Goal: Task Accomplishment & Management: Complete application form

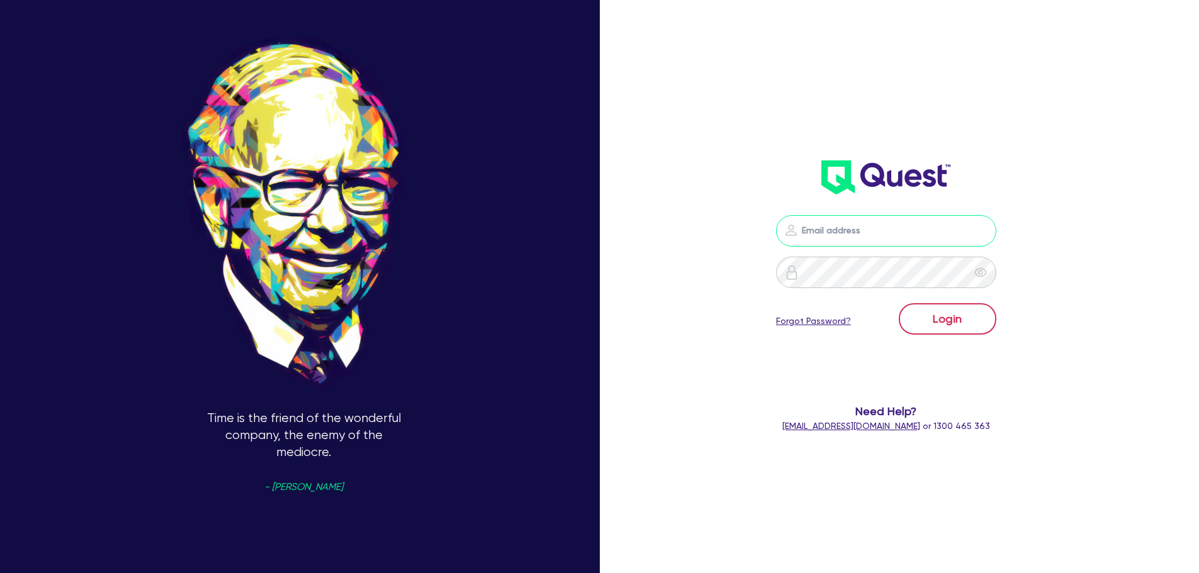
type input "[PERSON_NAME][EMAIL_ADDRESS][DOMAIN_NAME]"
click at [957, 320] on button "Login" at bounding box center [948, 318] width 98 height 31
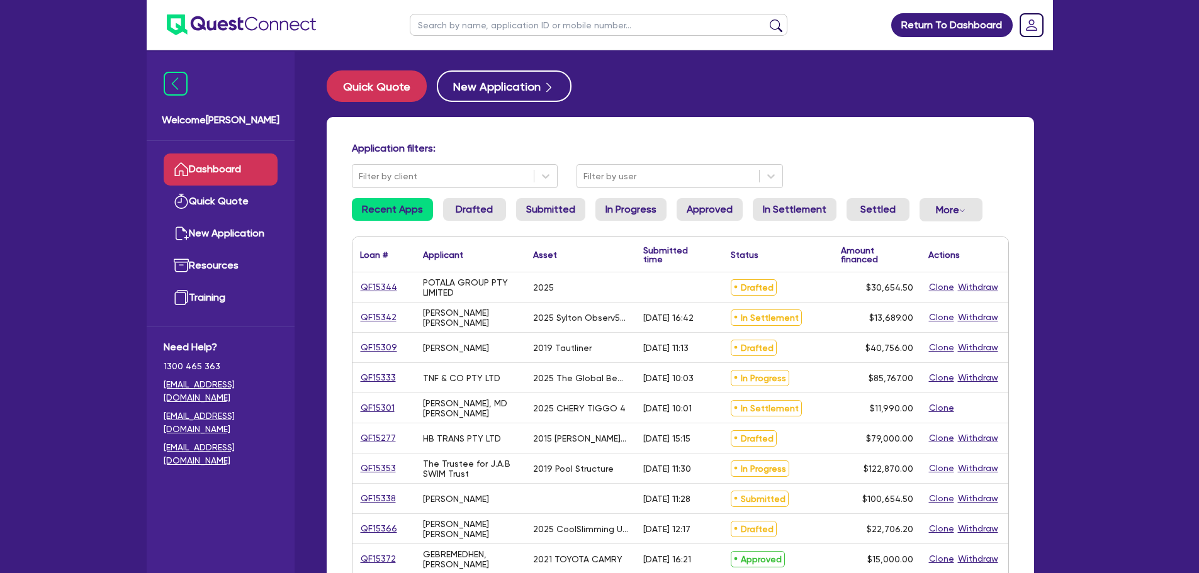
drag, startPoint x: 517, startPoint y: 20, endPoint x: 511, endPoint y: 29, distance: 11.3
click at [517, 20] on input "text" at bounding box center [599, 25] width 378 height 22
paste input "QF15357"
type input "QF15357"
click at [766, 19] on button "submit" at bounding box center [776, 28] width 20 height 18
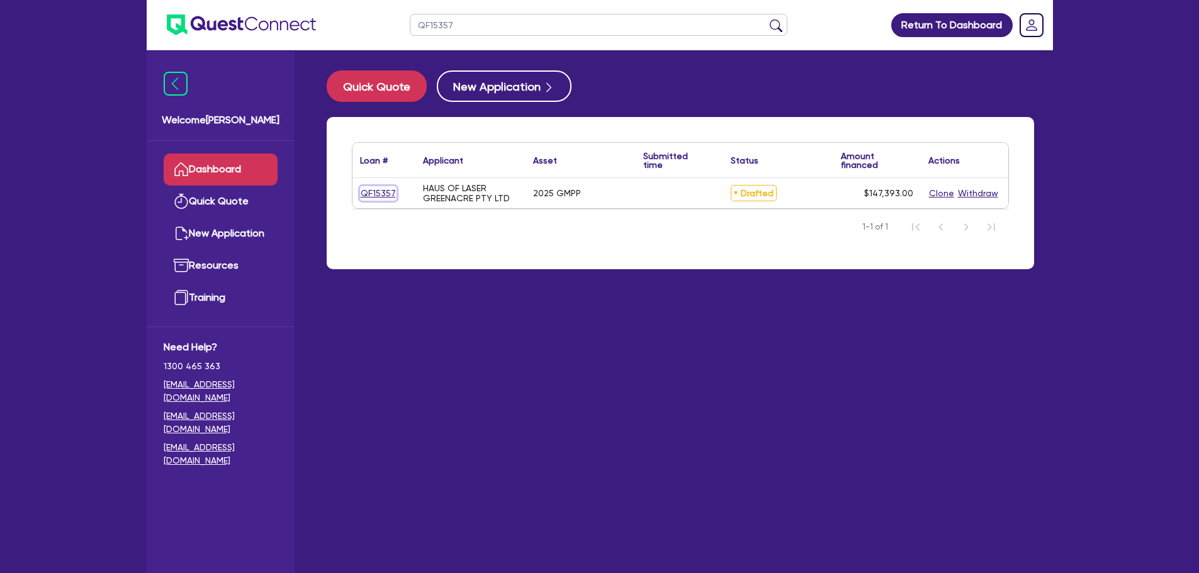
click at [376, 193] on link "QF15357" at bounding box center [378, 193] width 37 height 14
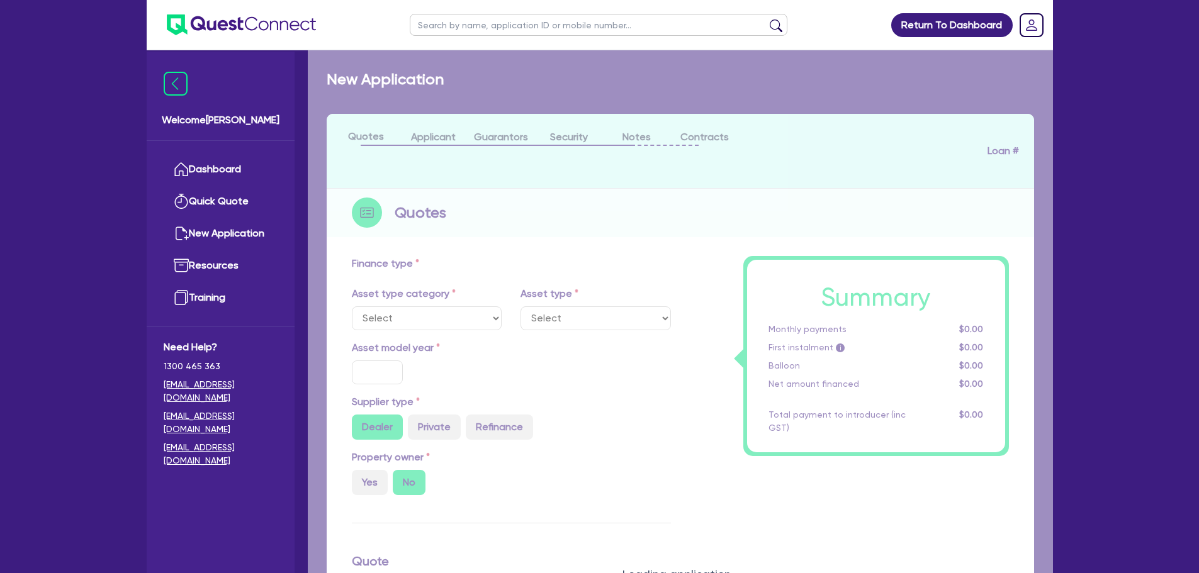
select select "TERTIARY_ASSETS"
type input "2025"
type input "147,393"
type input "4"
type input "5,895.72"
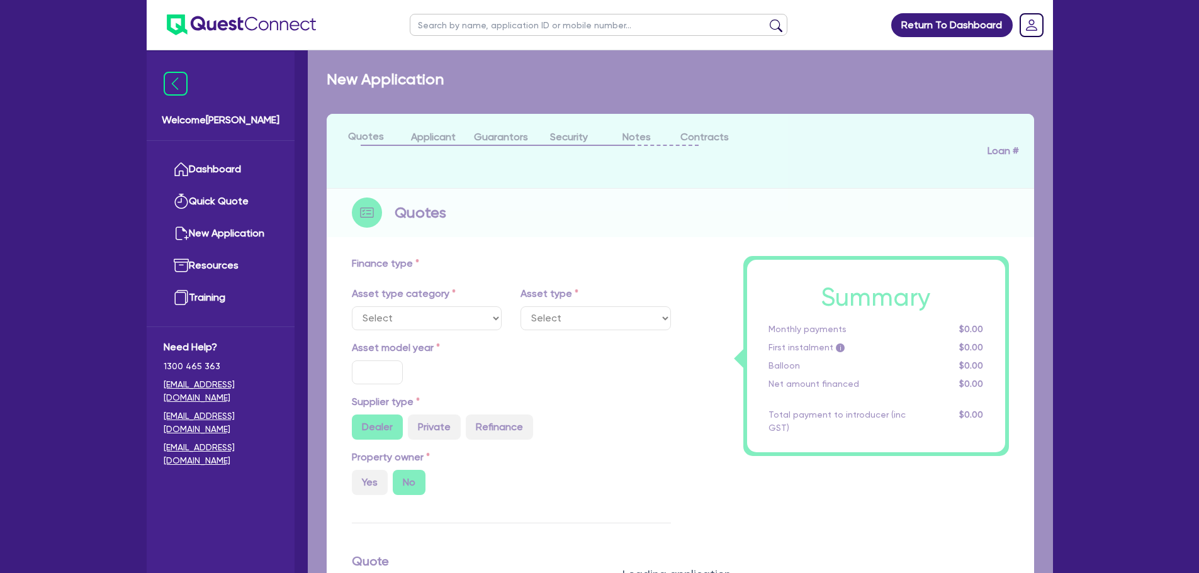
type input "10"
select select "BEAUTY_EQUIPMENT"
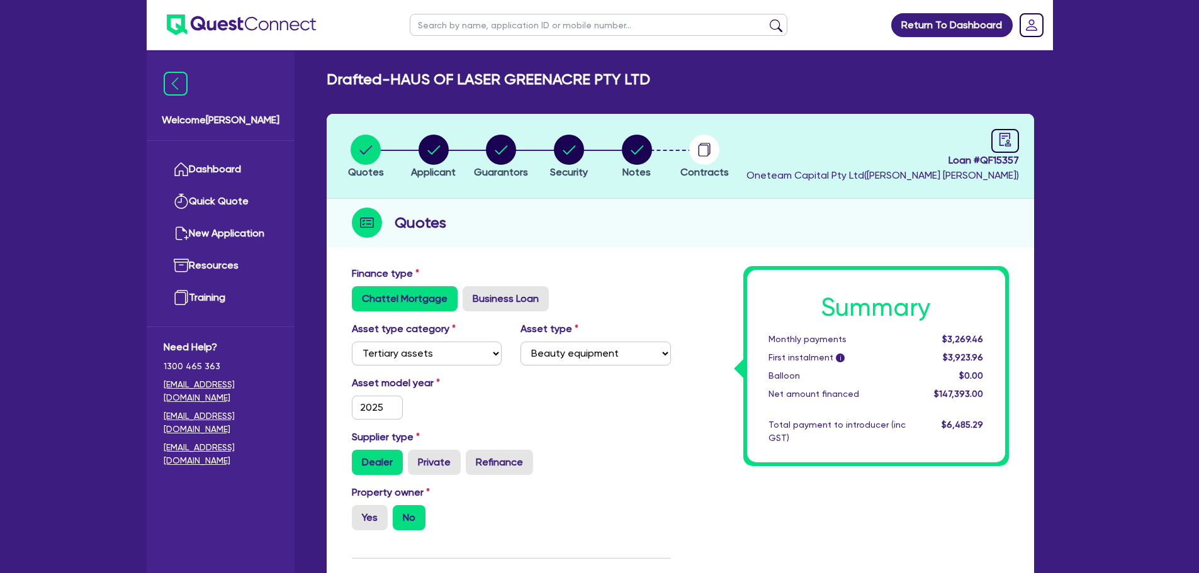
click at [767, 224] on div "Quotes" at bounding box center [680, 223] width 707 height 48
click at [678, 247] on div "Quotes" at bounding box center [680, 223] width 707 height 48
click at [663, 288] on div "Chattel Mortgage Business Loan" at bounding box center [511, 298] width 319 height 25
click at [621, 244] on div "Quotes" at bounding box center [680, 223] width 707 height 48
click at [646, 168] on span "Notes" at bounding box center [636, 172] width 28 height 12
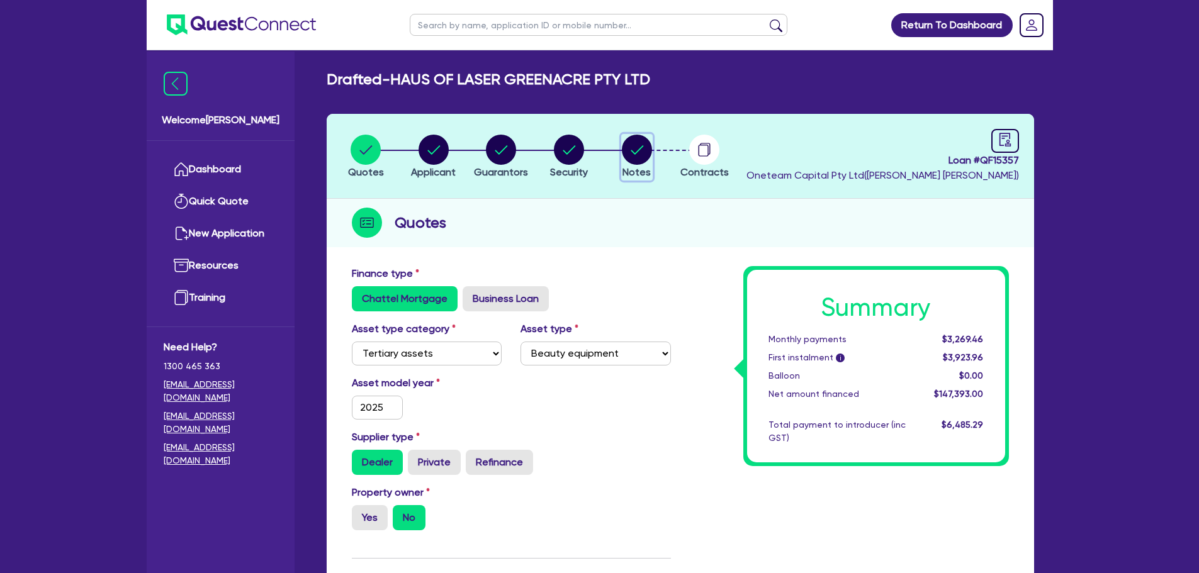
select select "Other"
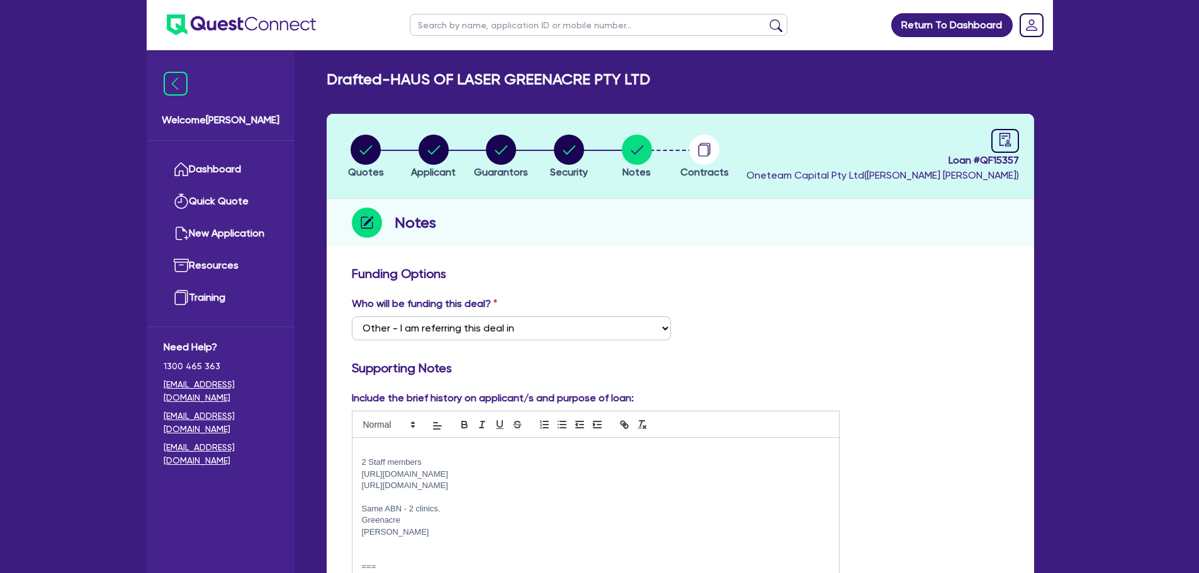
click at [751, 307] on div "Who will be funding this deal? Select I want Quest to fund 100% I will fund 100…" at bounding box center [680, 323] width 676 height 54
